Goal: Task Accomplishment & Management: Manage account settings

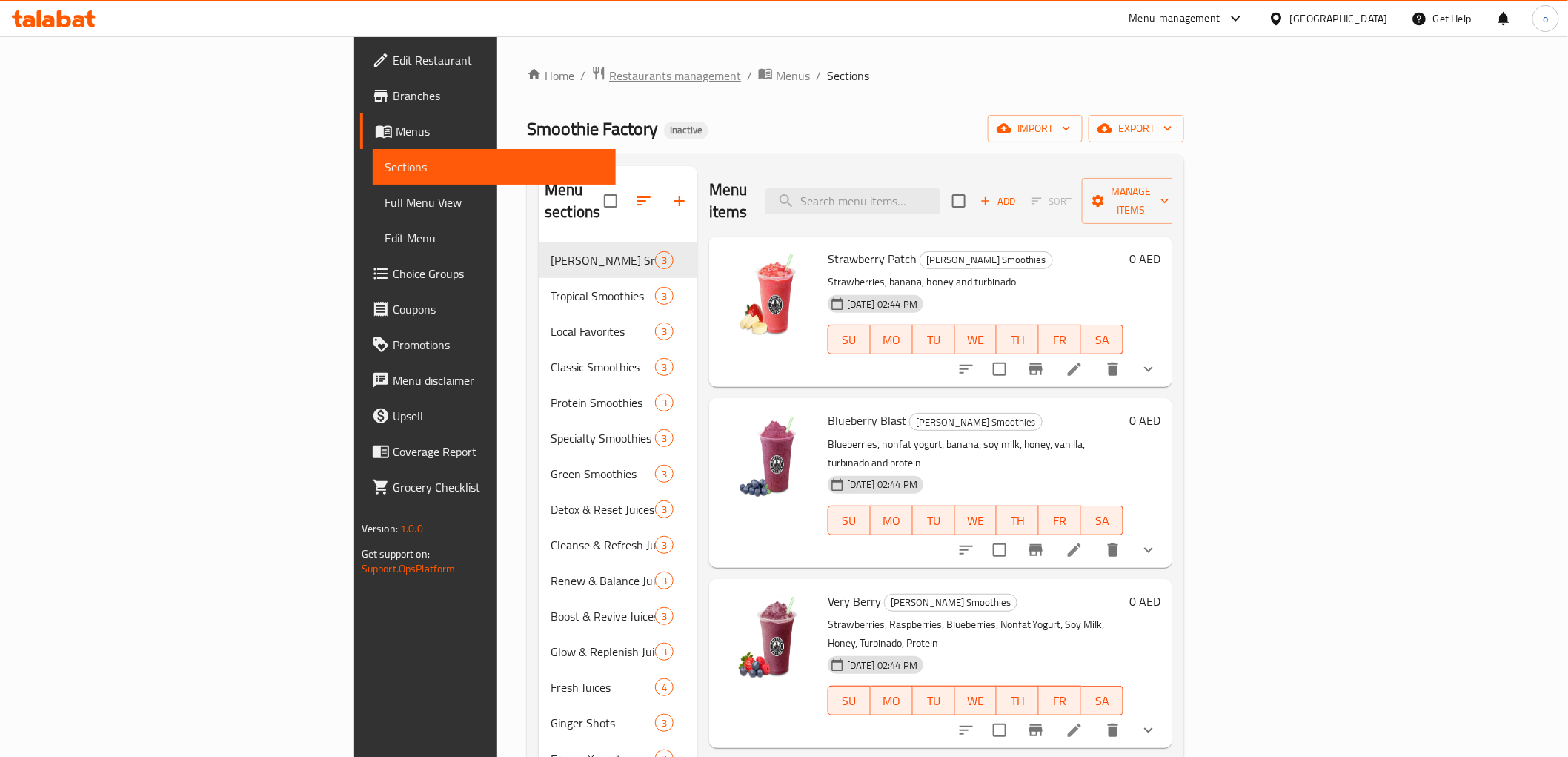
click at [610, 68] on span "Restaurants management" at bounding box center [675, 75] width 132 height 17
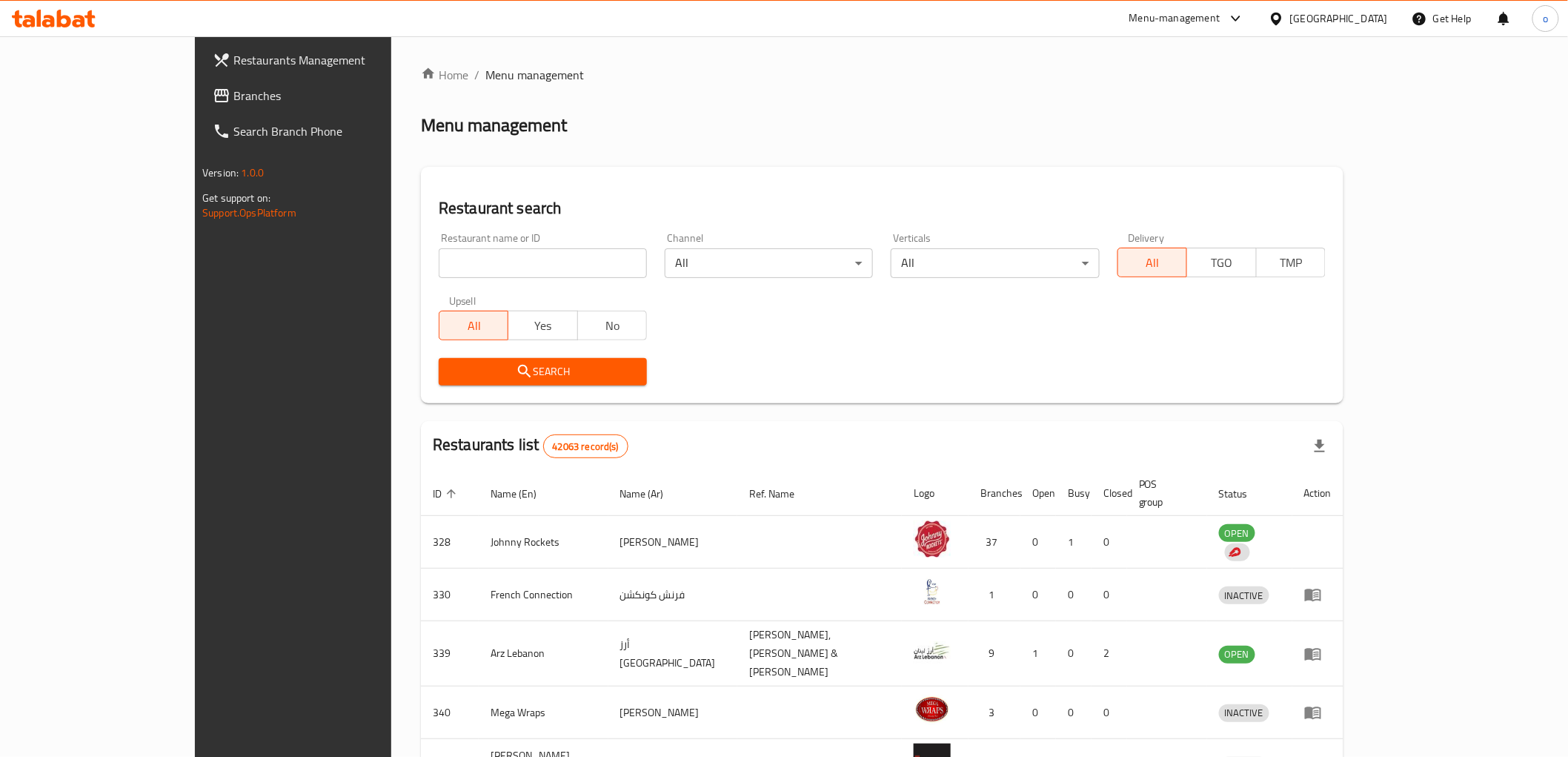
click at [234, 98] on span "Branches" at bounding box center [339, 95] width 211 height 17
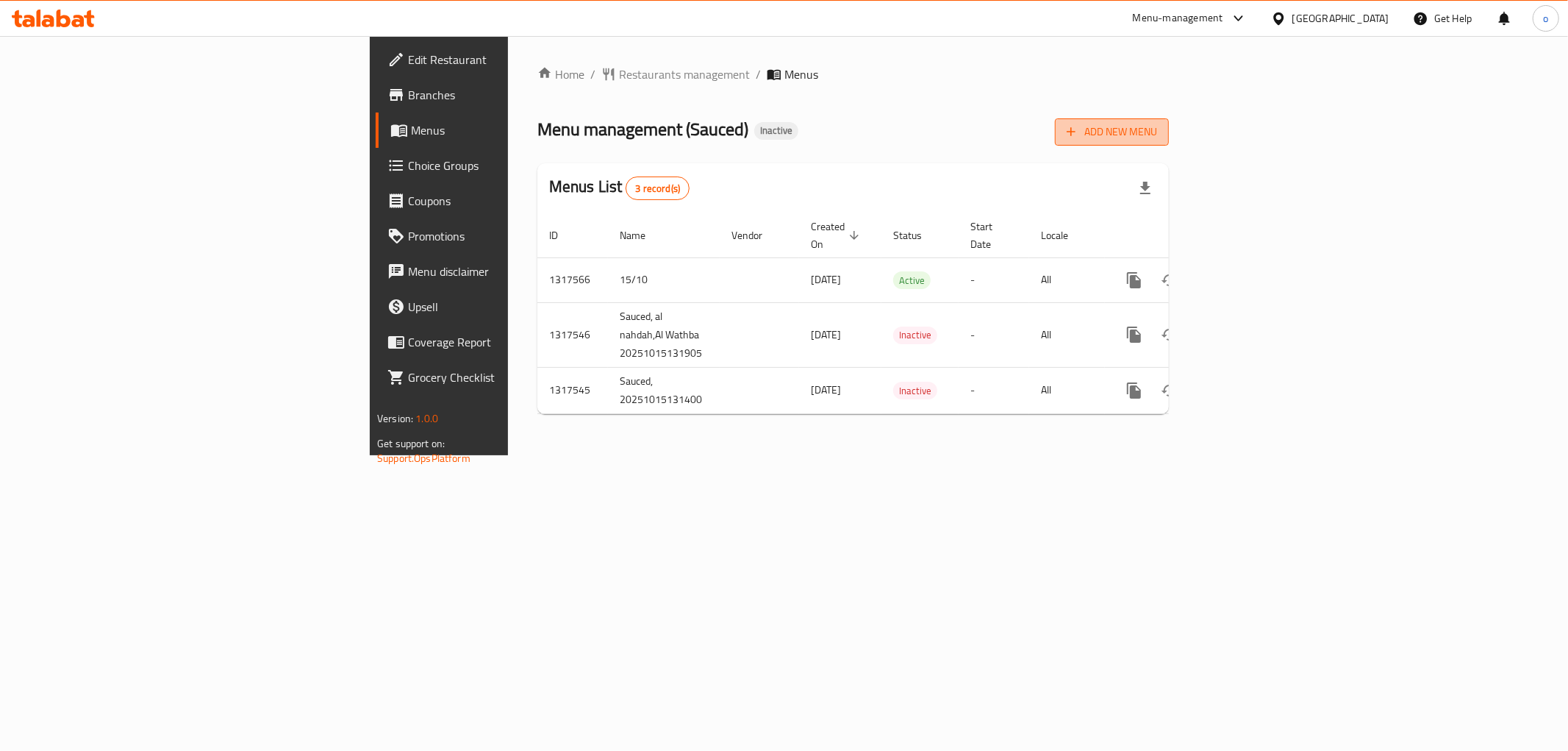
click at [1169, 143] on button "Add New Menu" at bounding box center [1111, 132] width 114 height 27
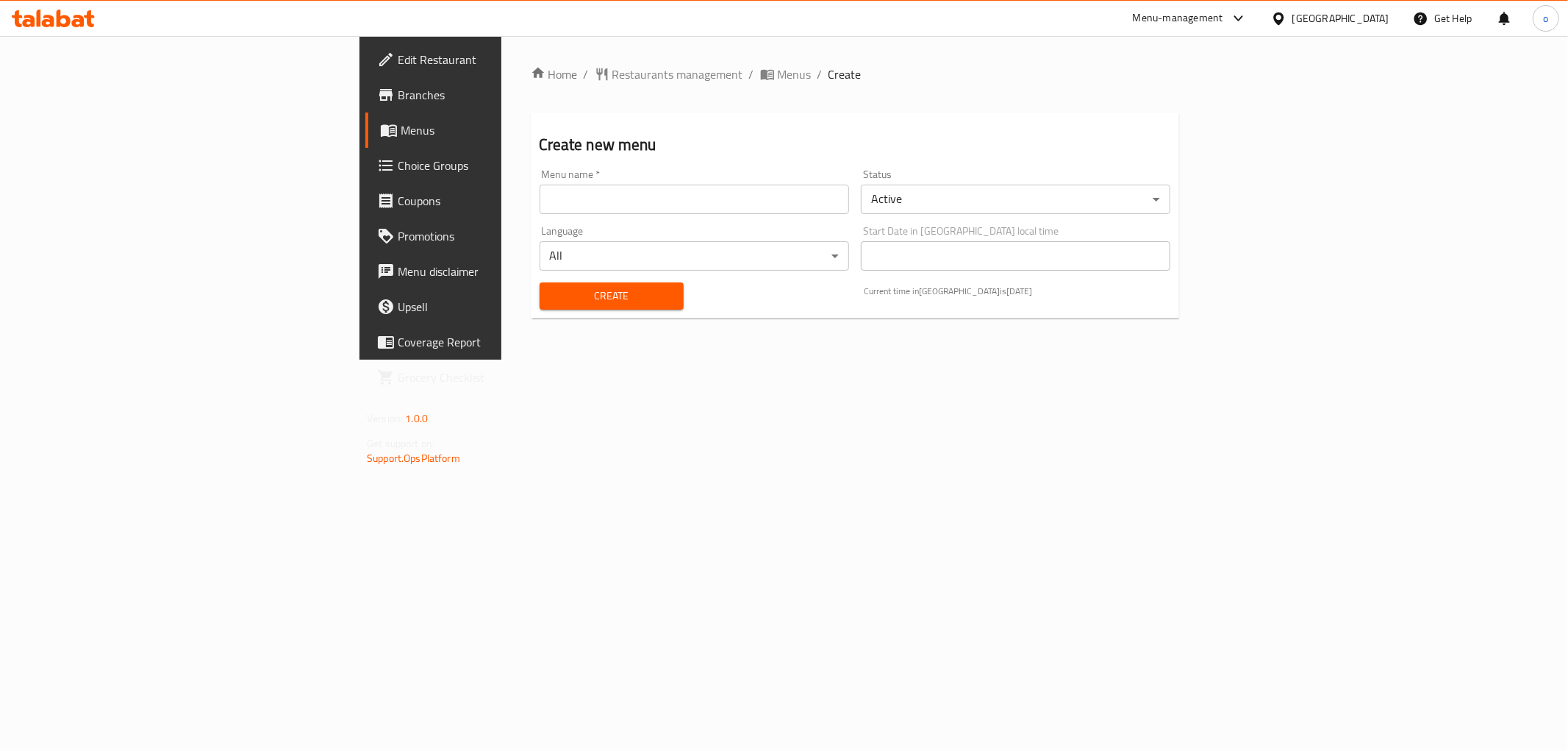
click at [544, 196] on input "text" at bounding box center [694, 199] width 310 height 29
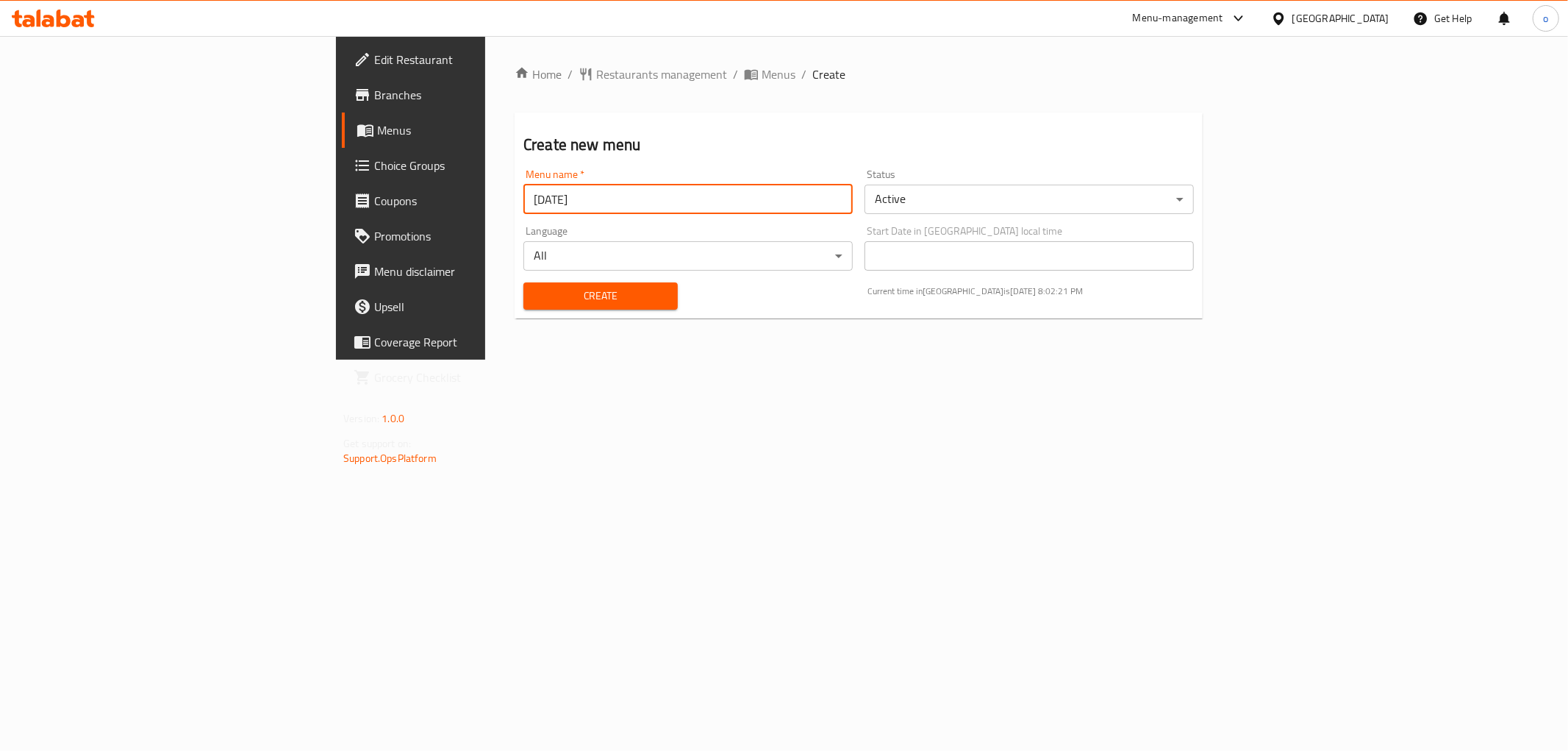
type input "[DATE]"
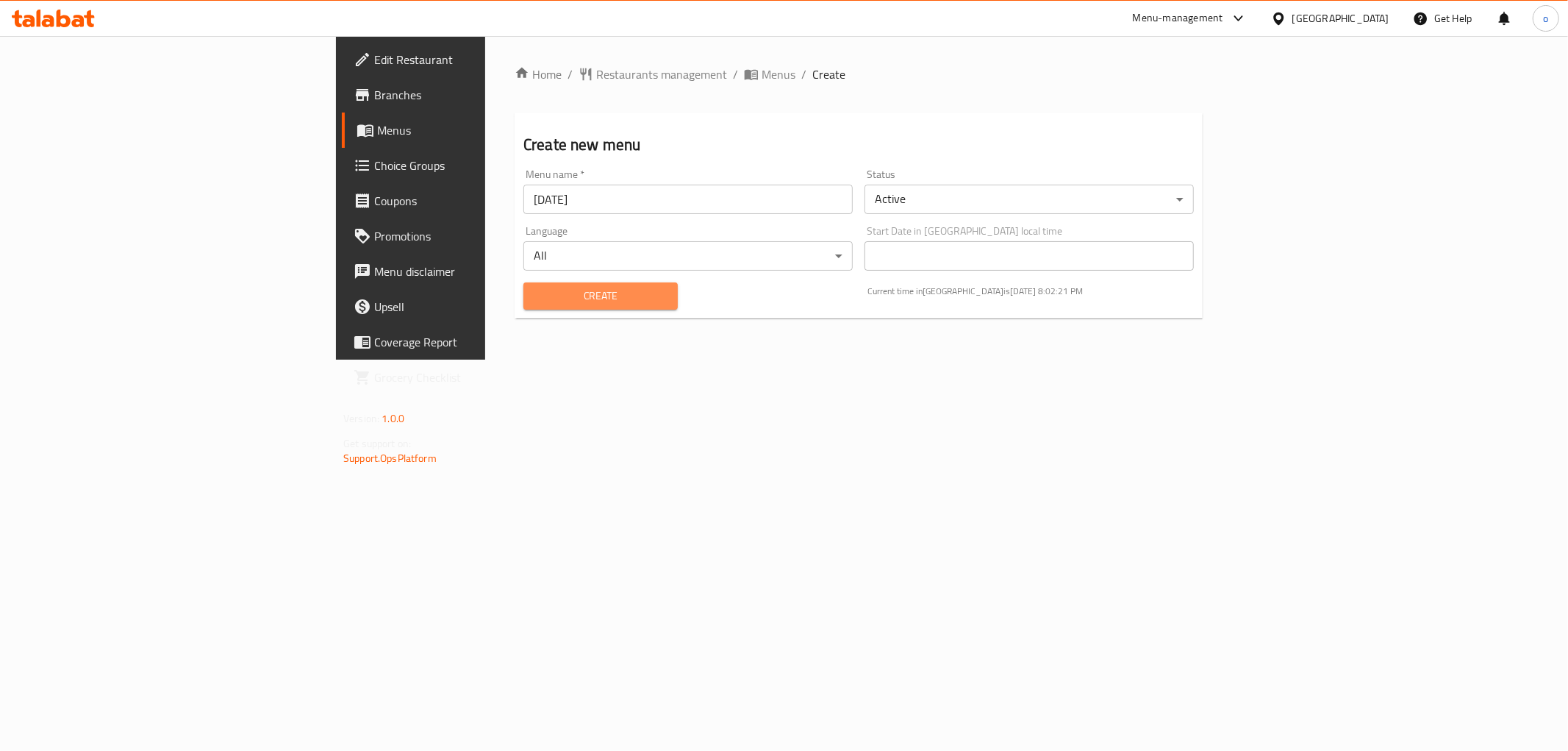
click at [535, 288] on span "Create" at bounding box center [600, 296] width 131 height 18
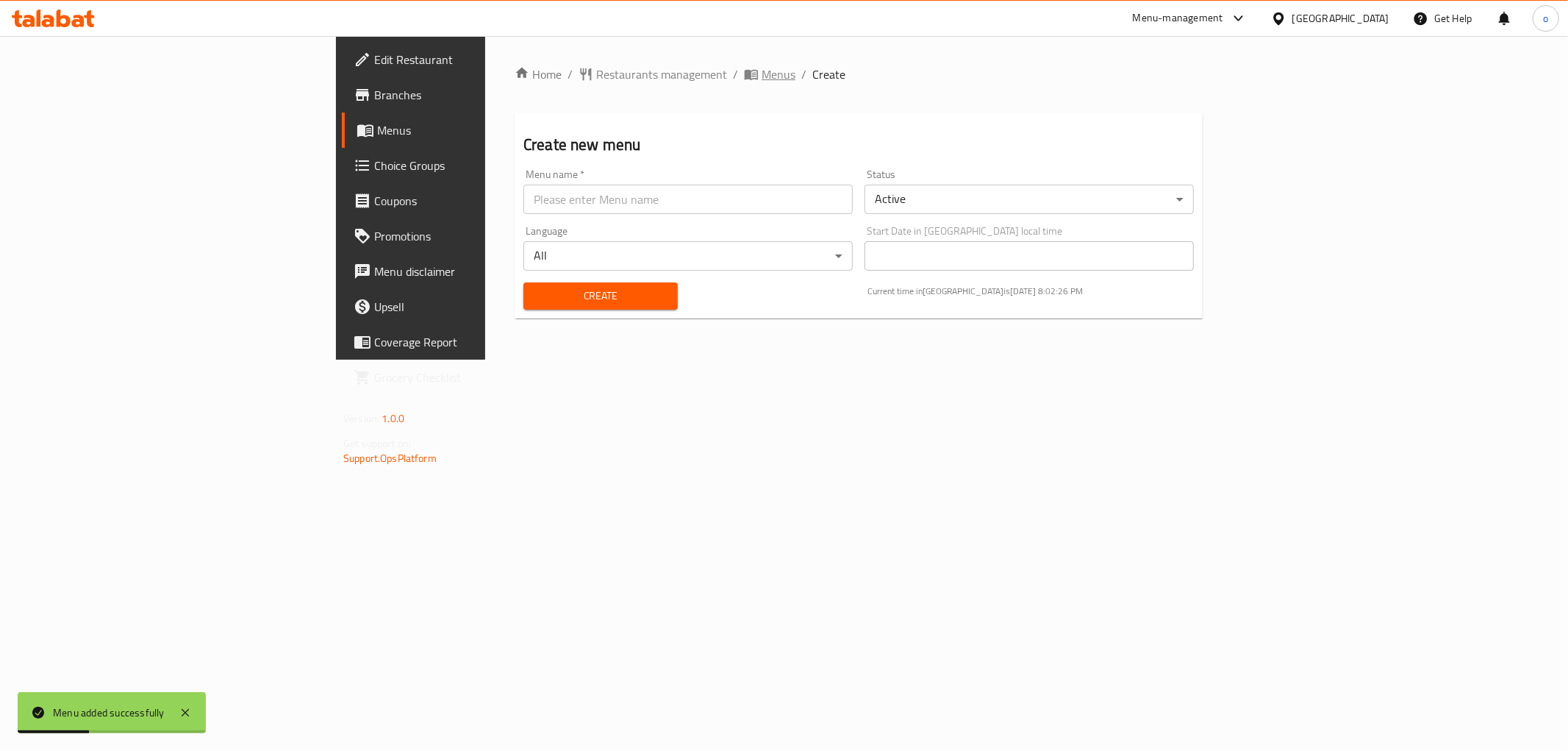
click at [762, 69] on span "Menus" at bounding box center [778, 74] width 34 height 17
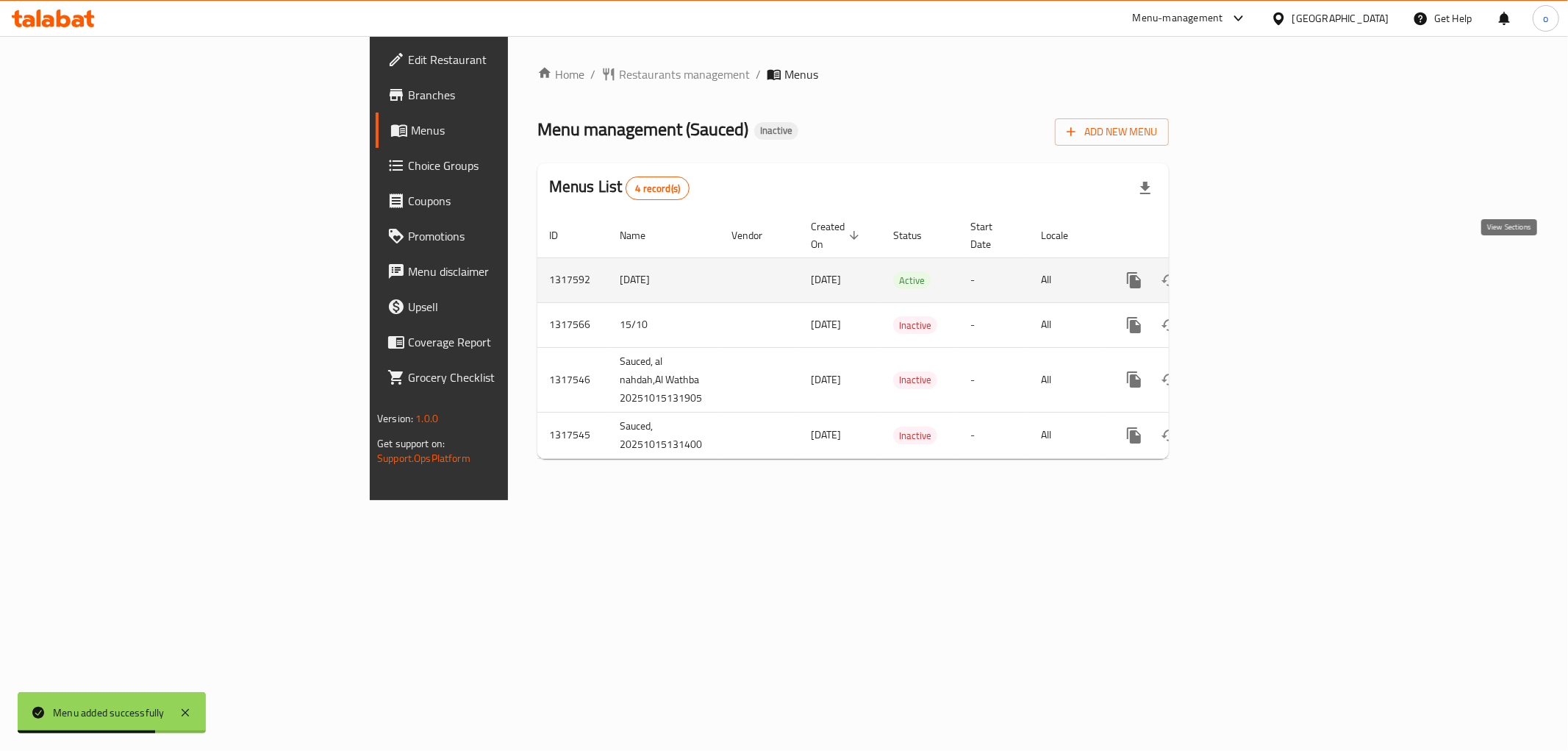
click at [1248, 271] on icon "enhanced table" at bounding box center [1239, 280] width 17 height 17
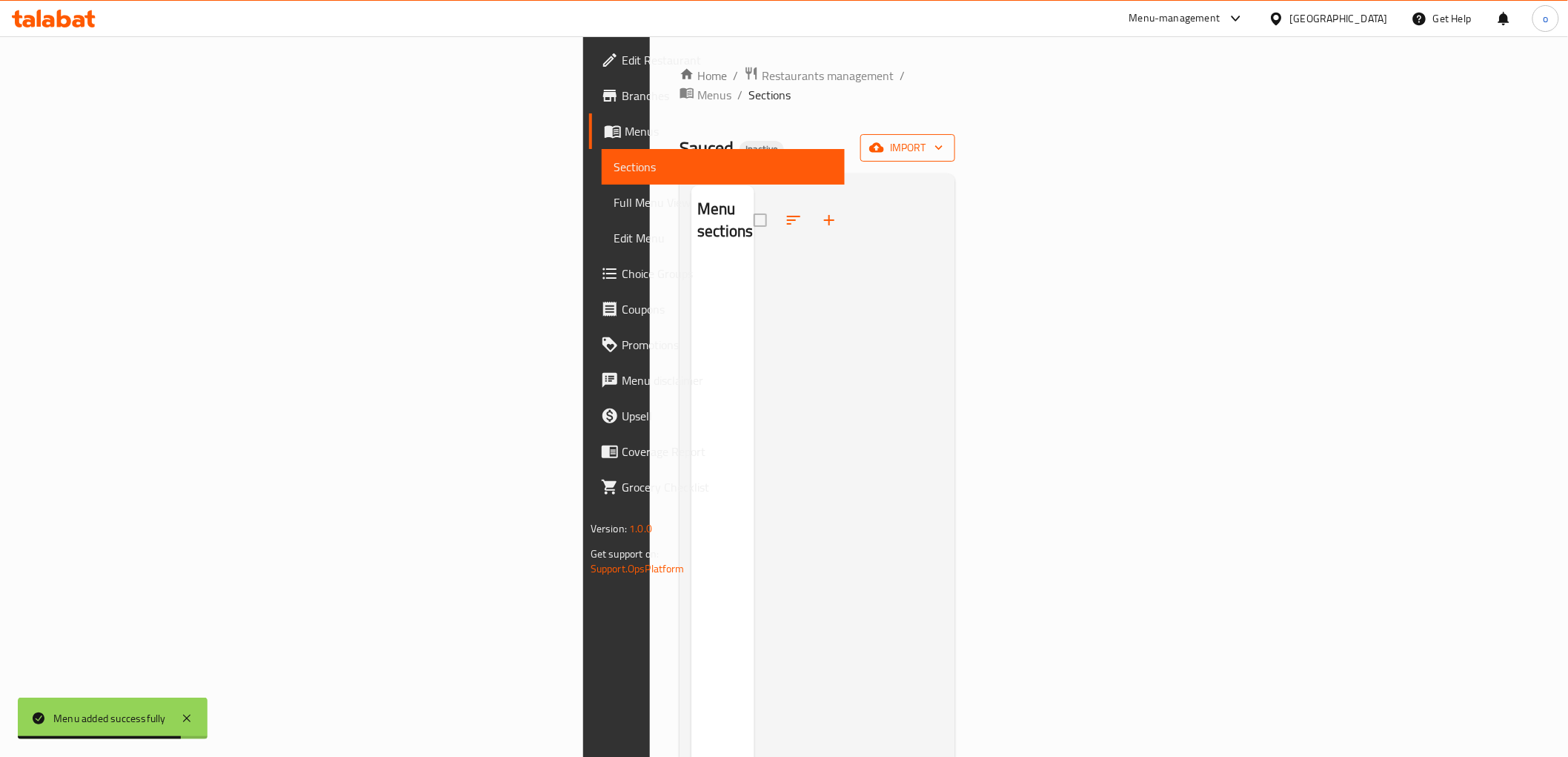
click at [944, 139] on span "import" at bounding box center [907, 148] width 71 height 18
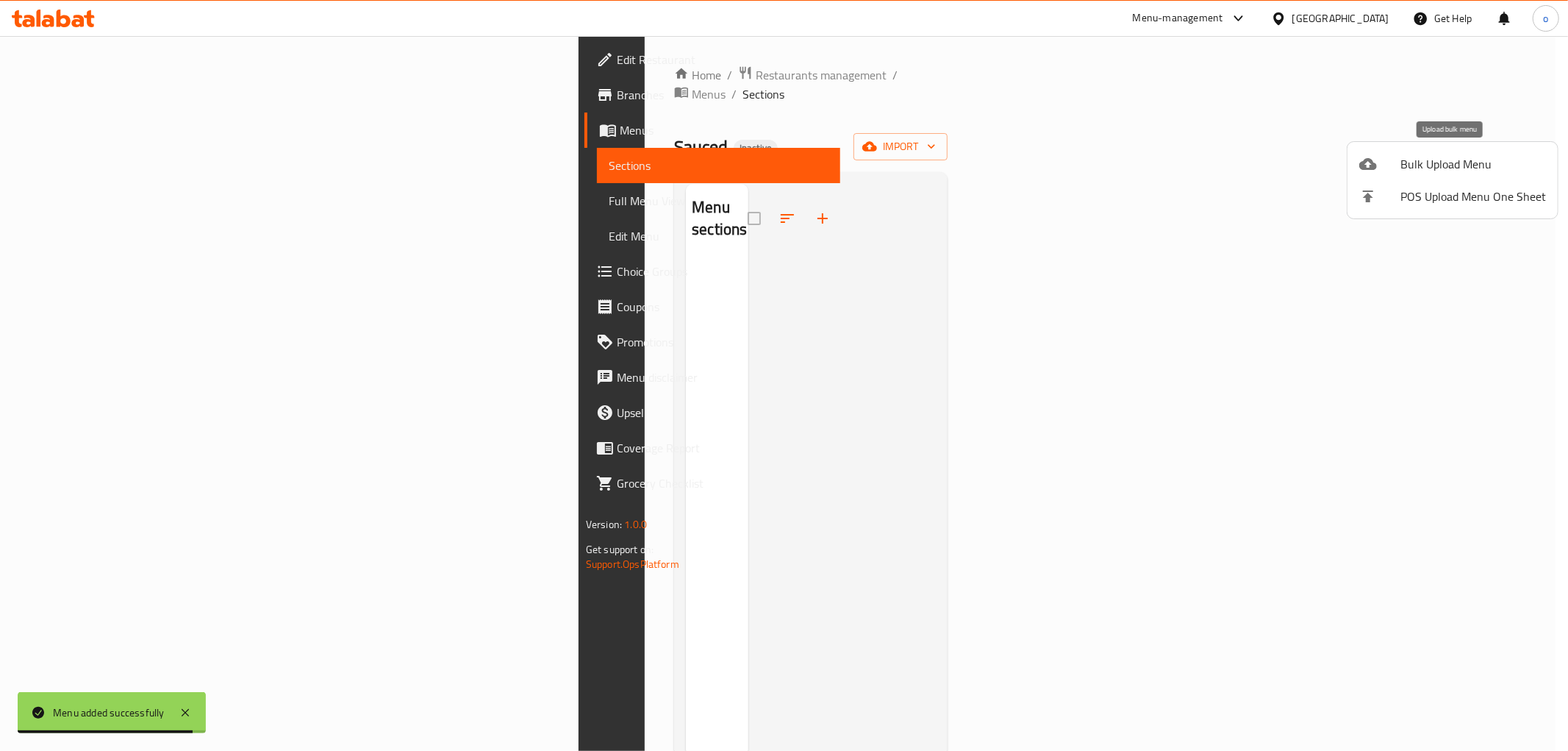
click at [1443, 166] on span "Bulk Upload Menu" at bounding box center [1472, 164] width 145 height 17
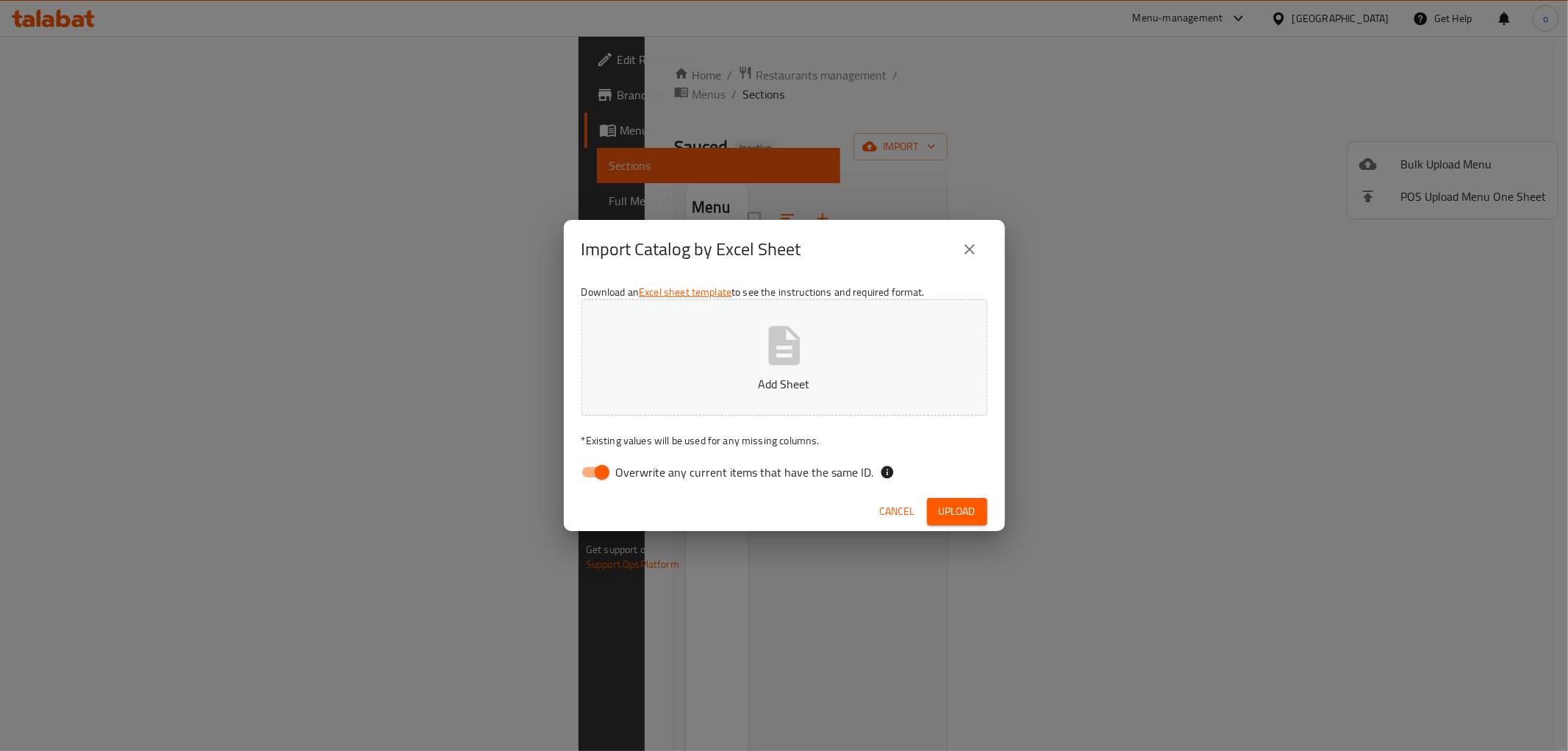
click at [597, 473] on input "Overwrite any current items that have the same ID." at bounding box center [602, 471] width 84 height 28
checkbox input "false"
click at [951, 511] on span "Upload" at bounding box center [957, 512] width 37 height 18
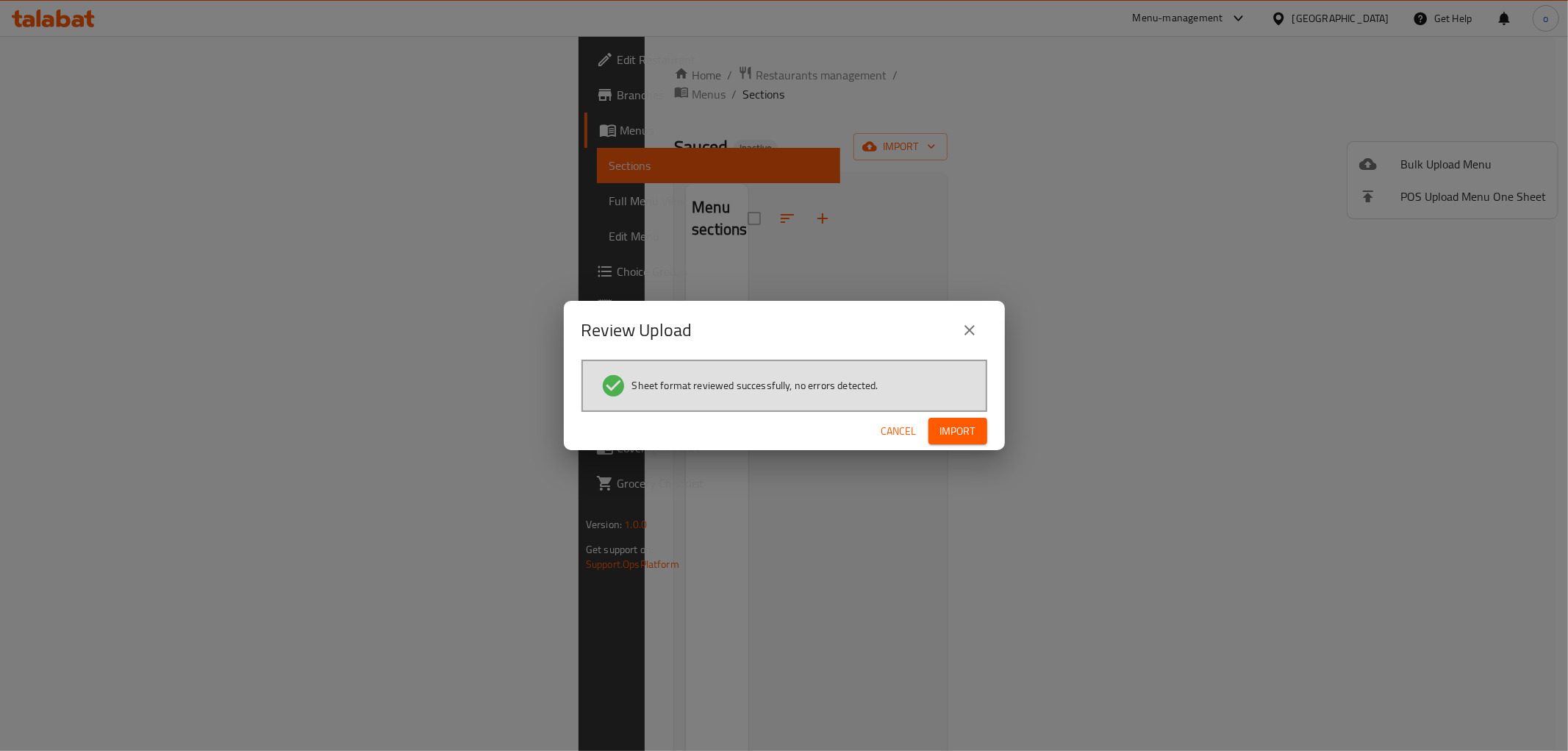
click at [952, 434] on span "Import" at bounding box center [957, 431] width 36 height 18
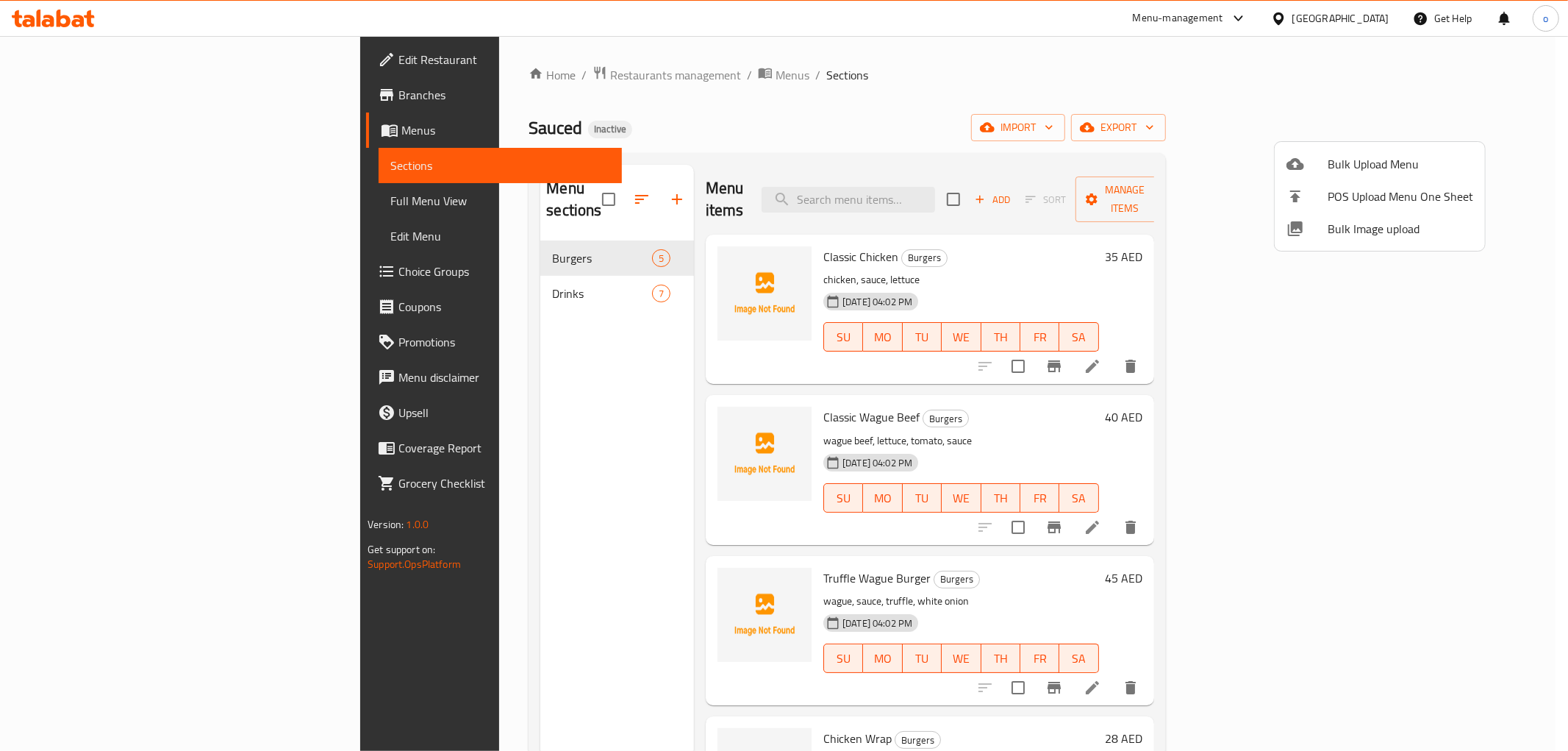
click at [1128, 143] on div at bounding box center [784, 376] width 1568 height 751
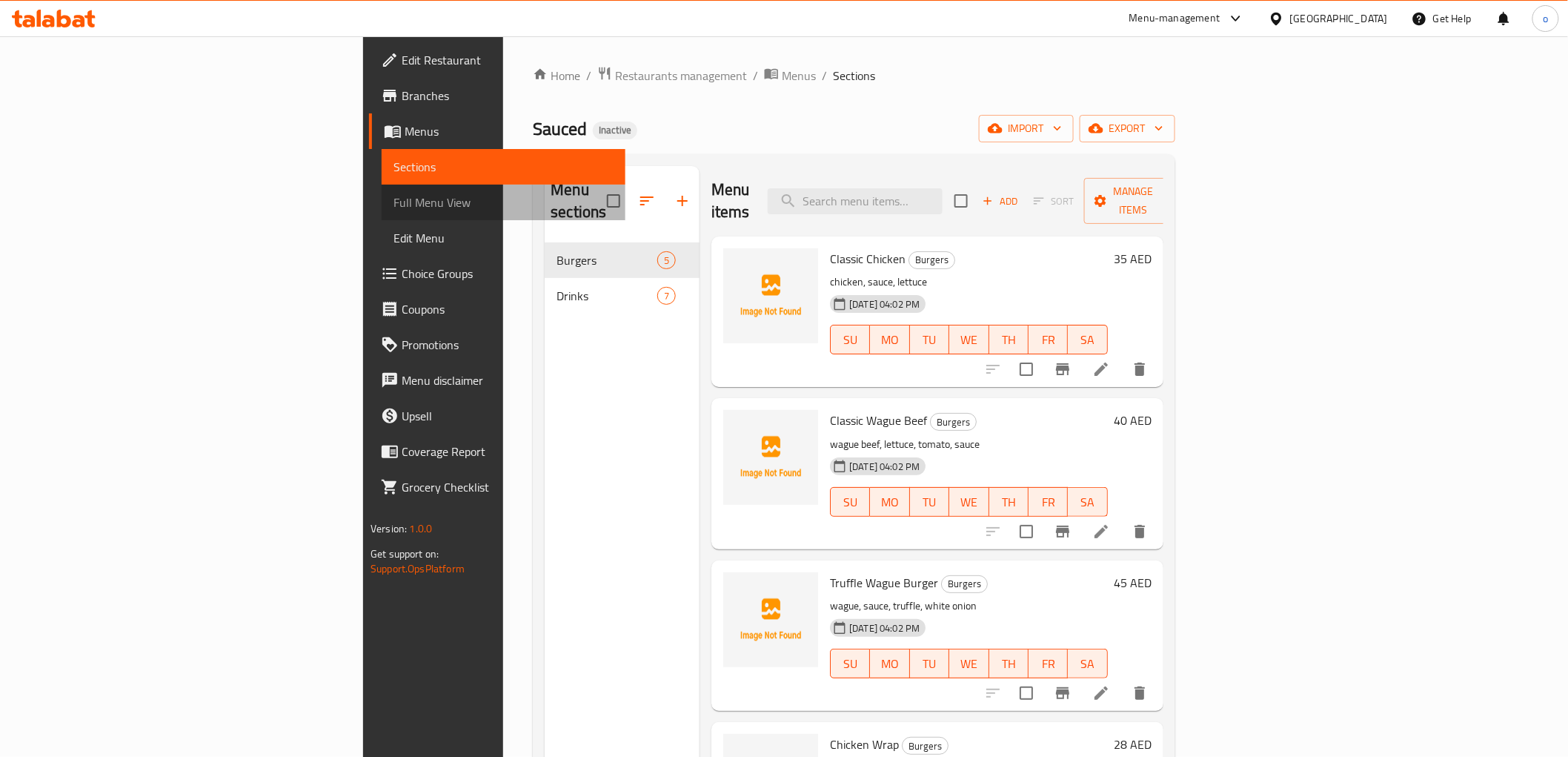
click at [393, 198] on span "Full Menu View" at bounding box center [503, 202] width 219 height 17
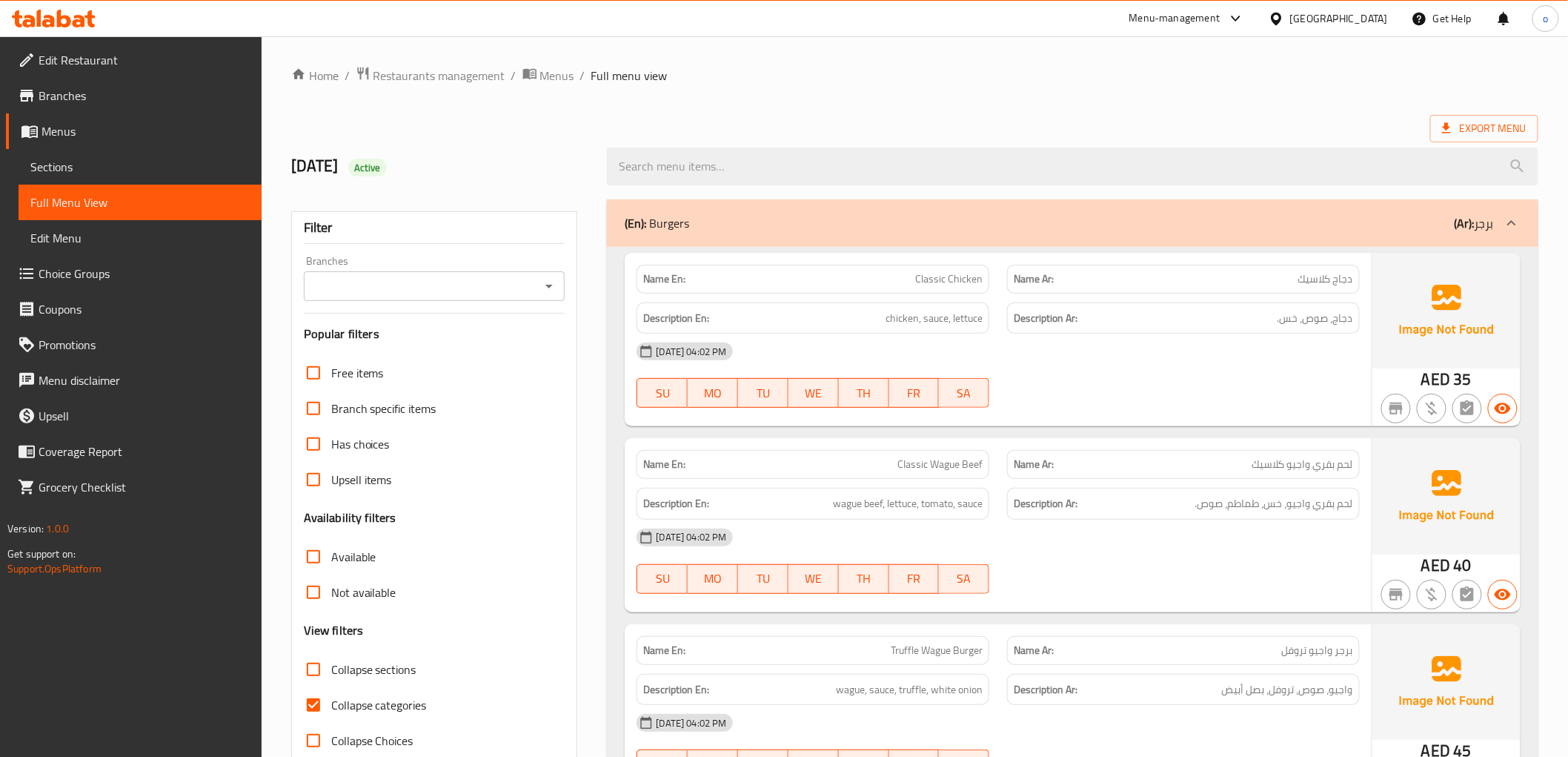
click at [363, 706] on span "Collapse categories" at bounding box center [379, 705] width 96 height 17
click at [331, 706] on input "Collapse categories" at bounding box center [313, 705] width 36 height 36
checkbox input "false"
click at [1492, 120] on span "Export Menu" at bounding box center [1484, 129] width 85 height 18
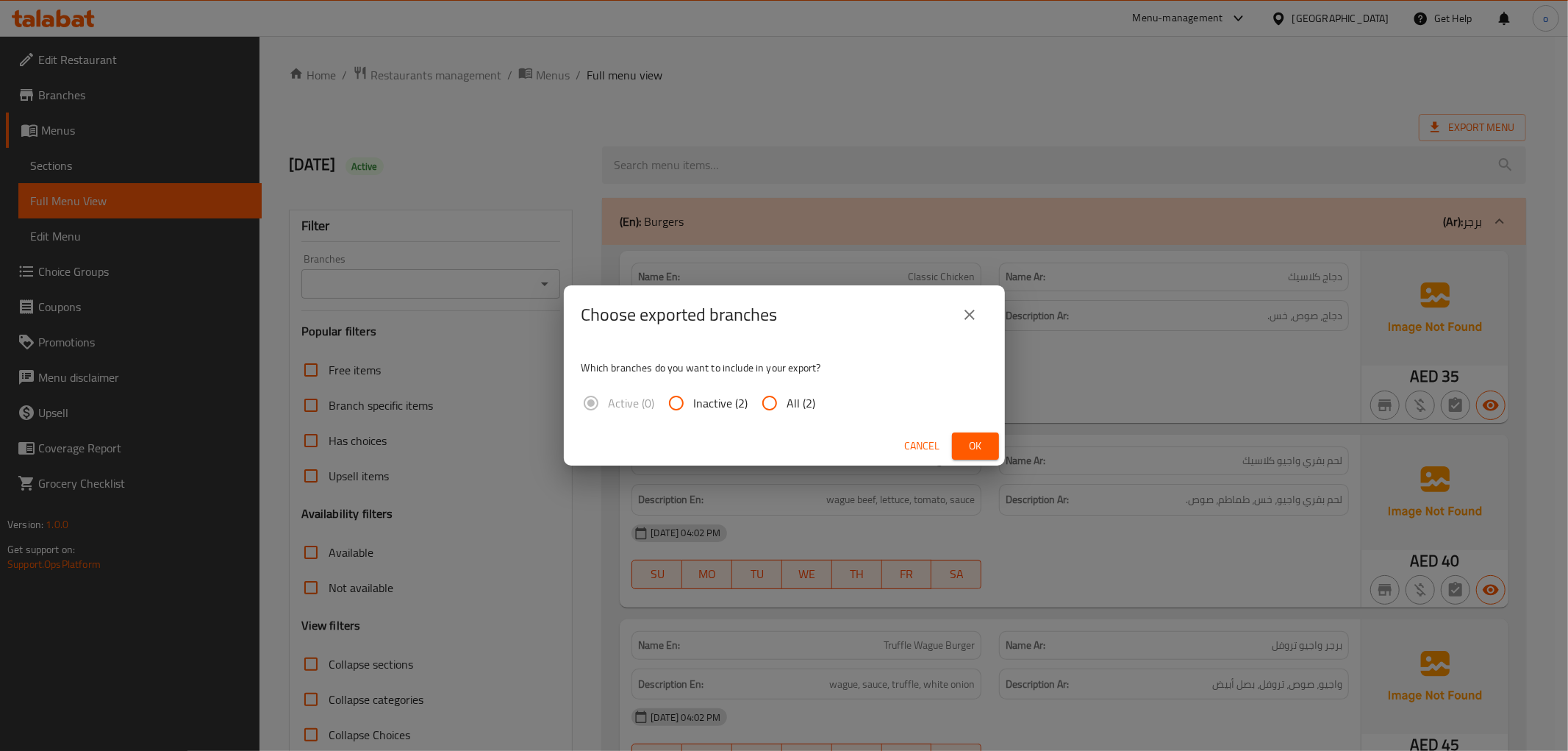
click at [766, 401] on input "All (2)" at bounding box center [769, 403] width 36 height 36
radio input "true"
click at [985, 450] on span "Ok" at bounding box center [975, 446] width 24 height 18
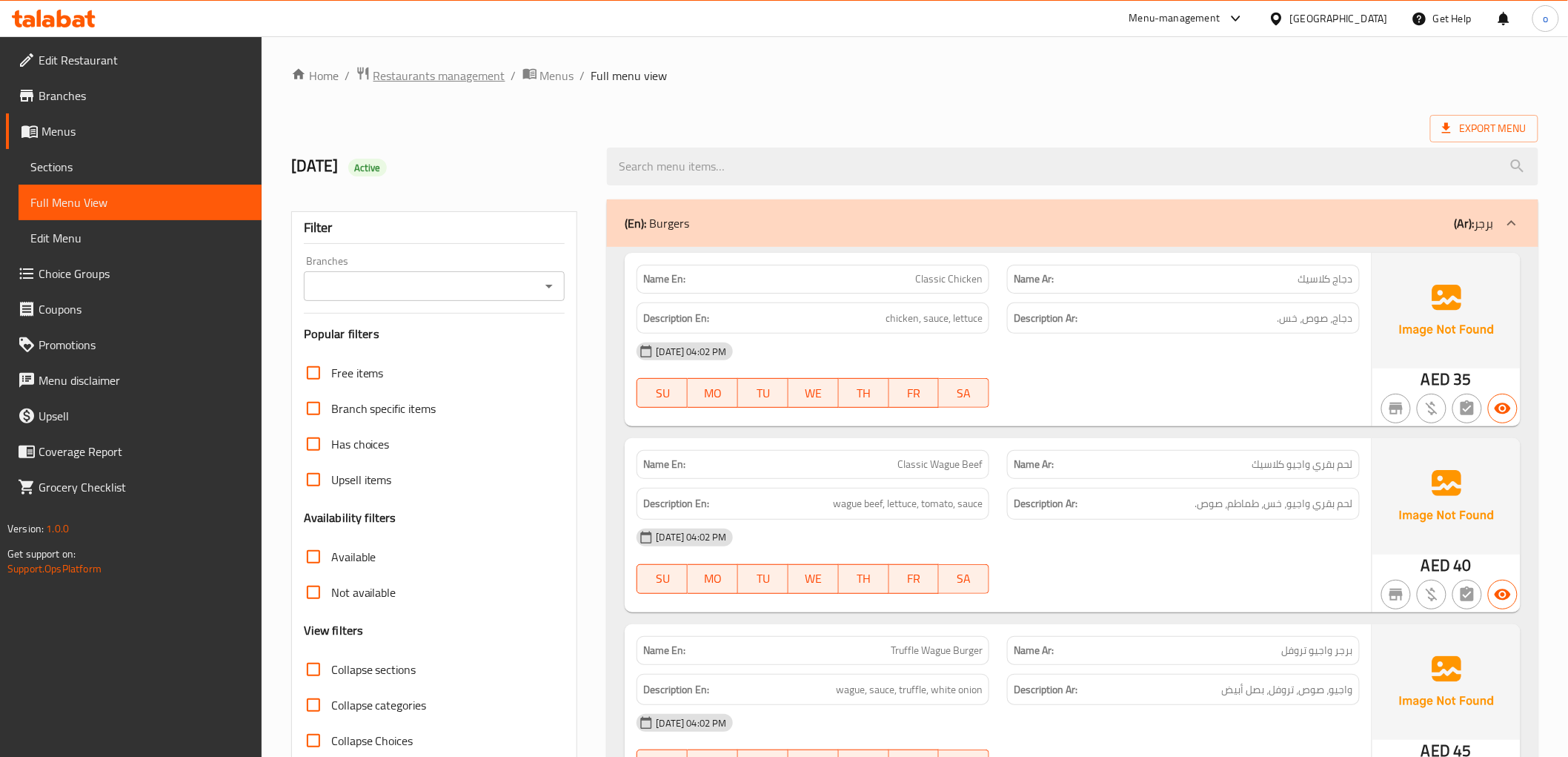
click at [448, 76] on span "Restaurants management" at bounding box center [439, 75] width 132 height 17
